Goal: Task Accomplishment & Management: Manage account settings

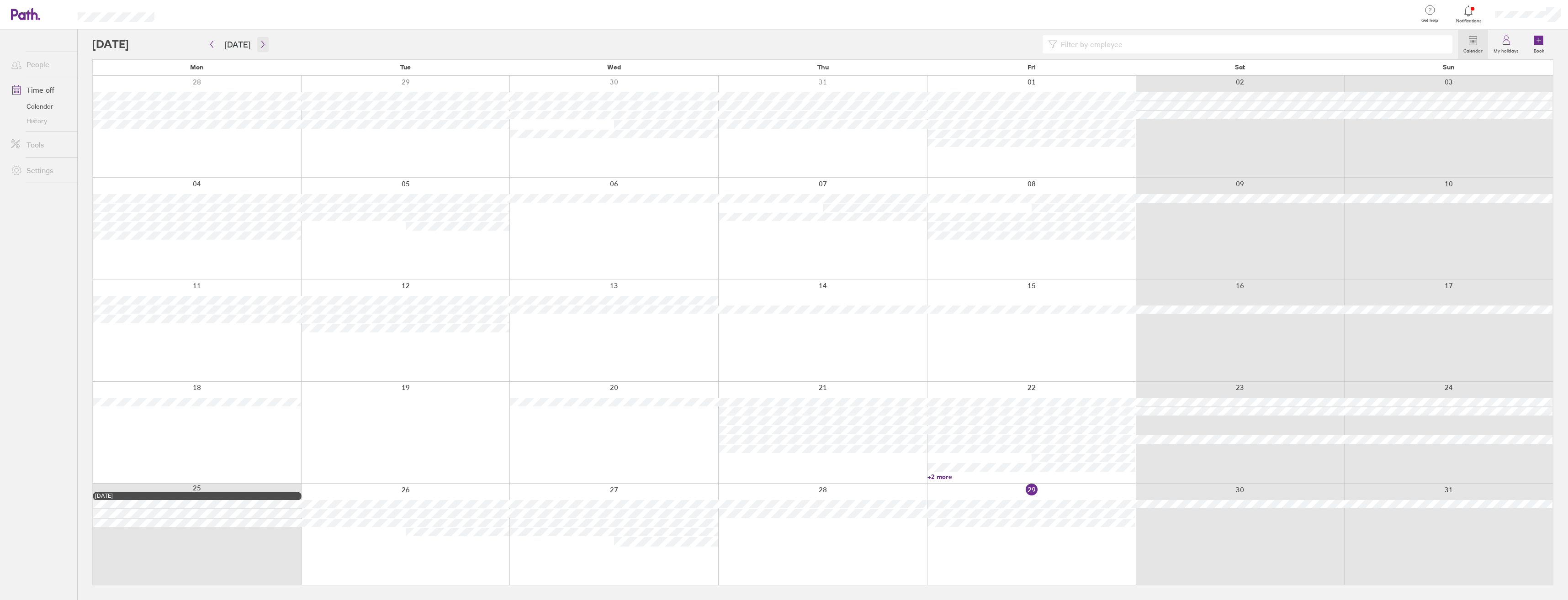
click at [259, 45] on icon "button" at bounding box center [262, 44] width 7 height 7
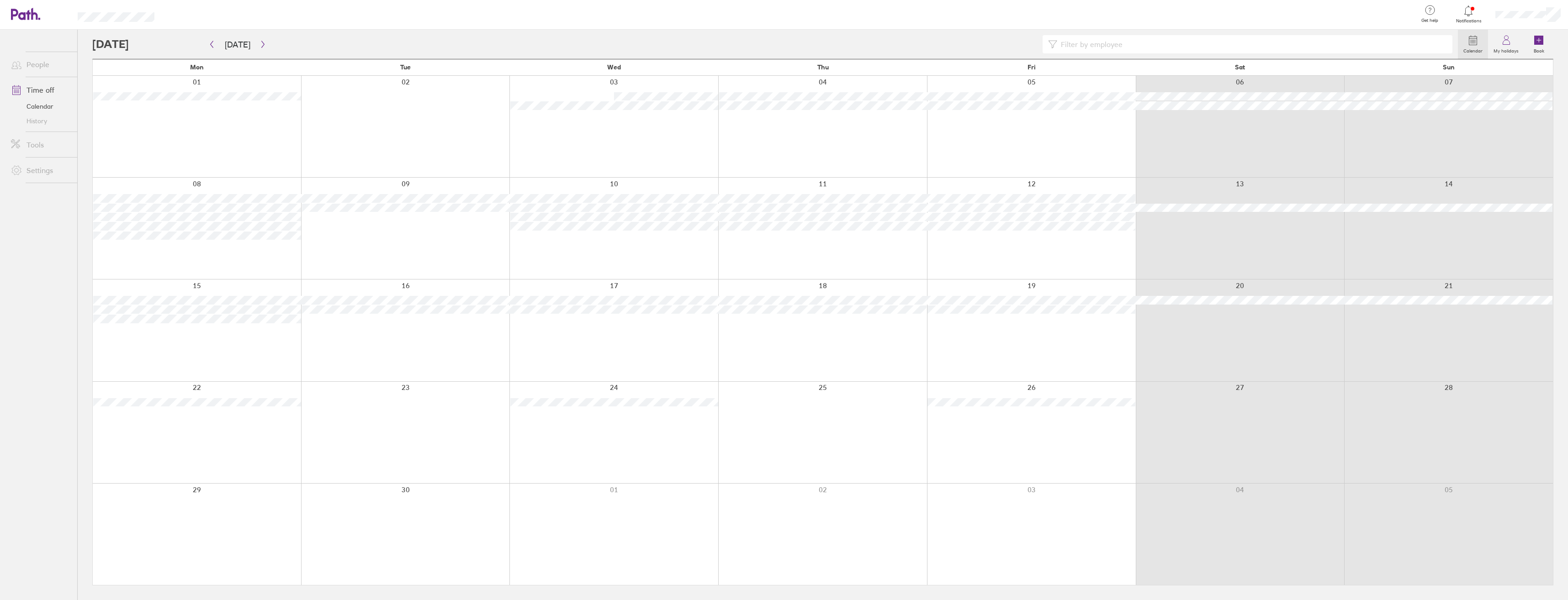
click at [1527, 21] on div at bounding box center [1528, 15] width 80 height 29
click at [1516, 43] on link "My profile" at bounding box center [1522, 41] width 91 height 23
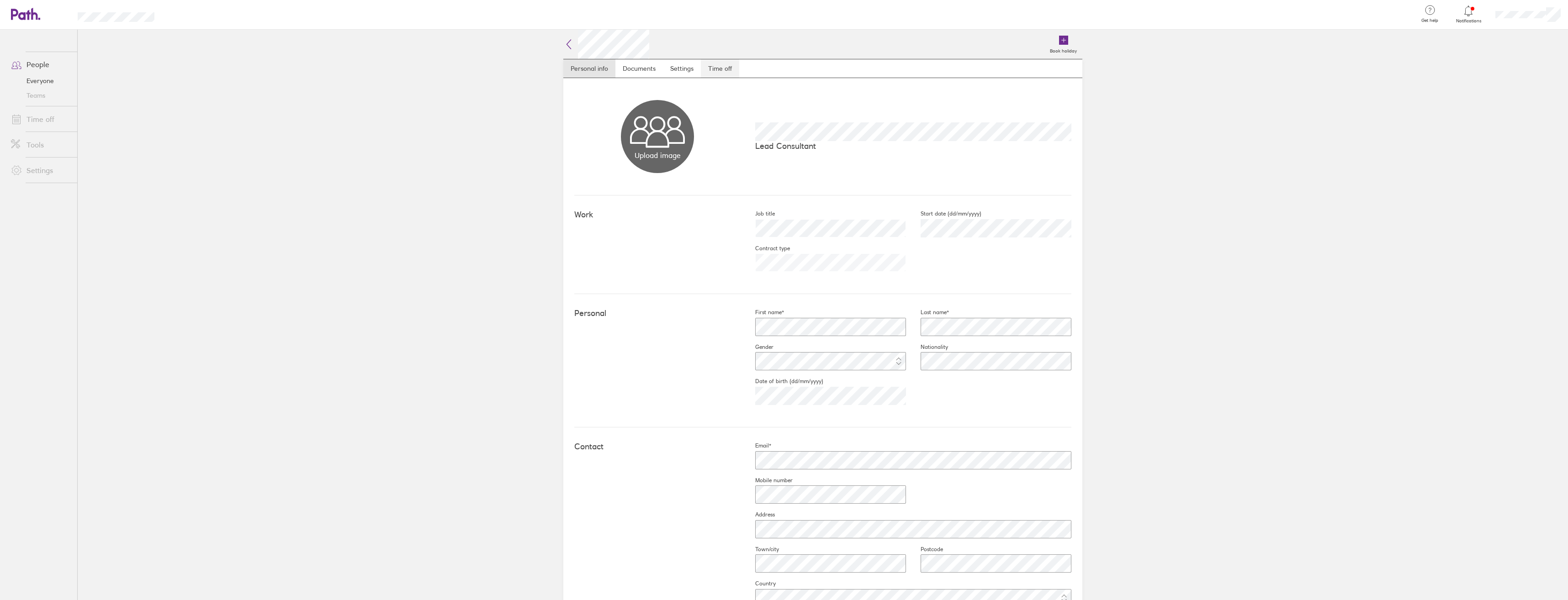
click at [710, 63] on link "Time off" at bounding box center [719, 69] width 38 height 18
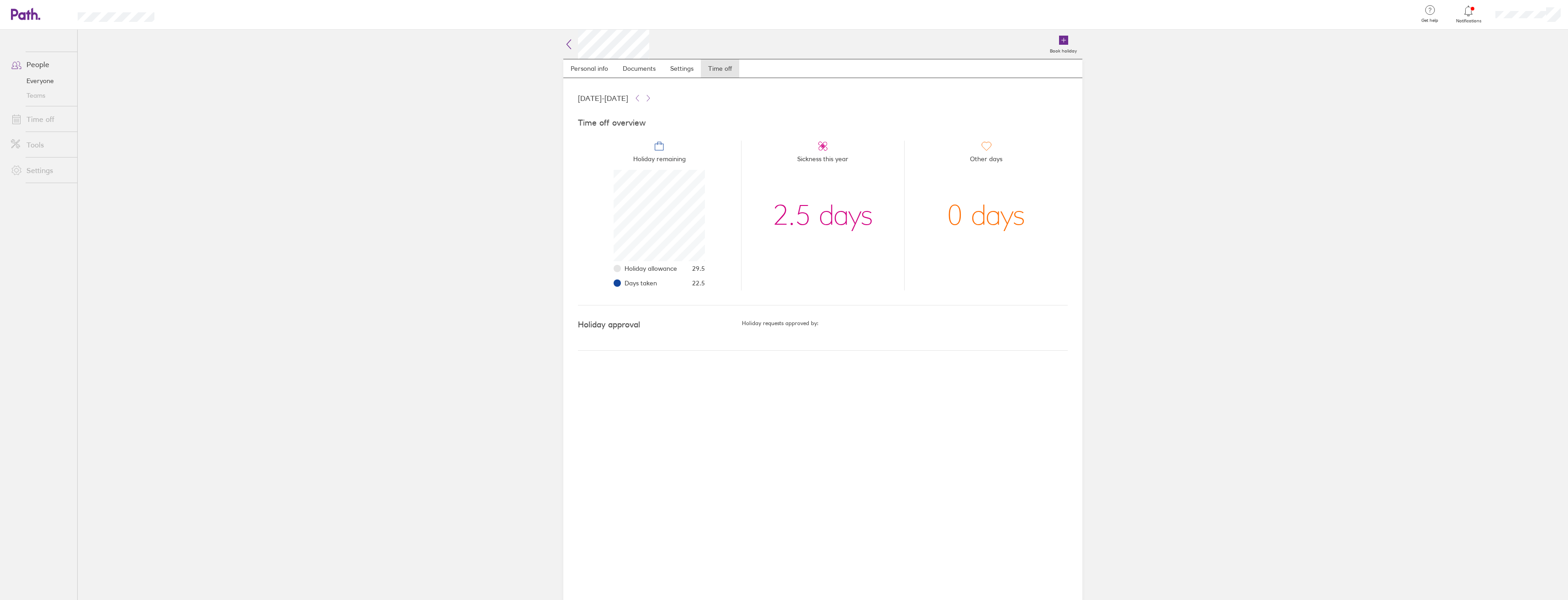
scroll to position [91, 91]
click at [611, 63] on link "Personal info" at bounding box center [589, 69] width 52 height 18
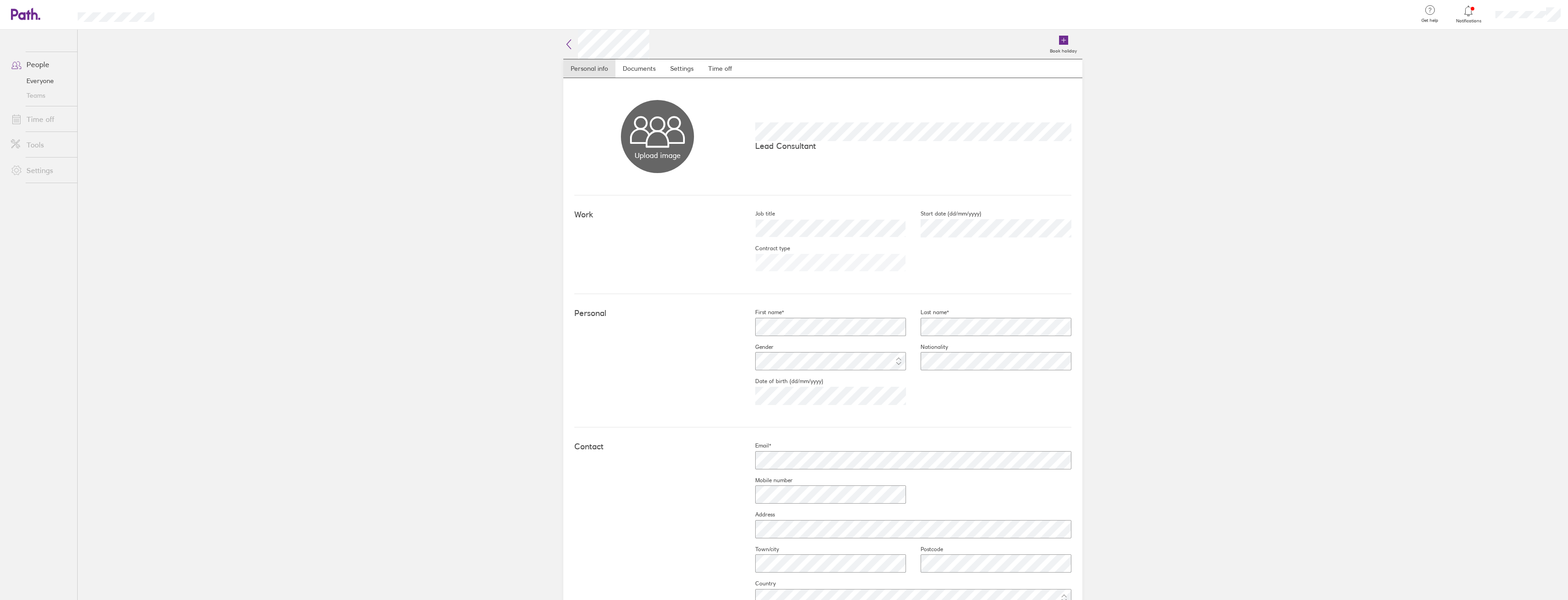
click at [49, 114] on link "Time off" at bounding box center [40, 119] width 74 height 18
